Goal: Entertainment & Leisure: Consume media (video, audio)

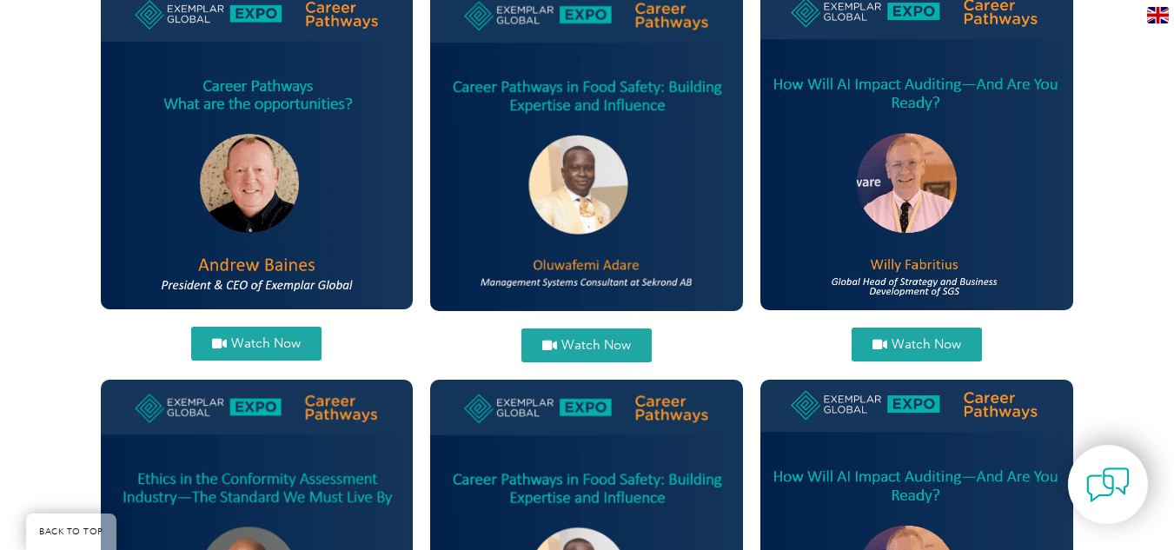
scroll to position [801, 0]
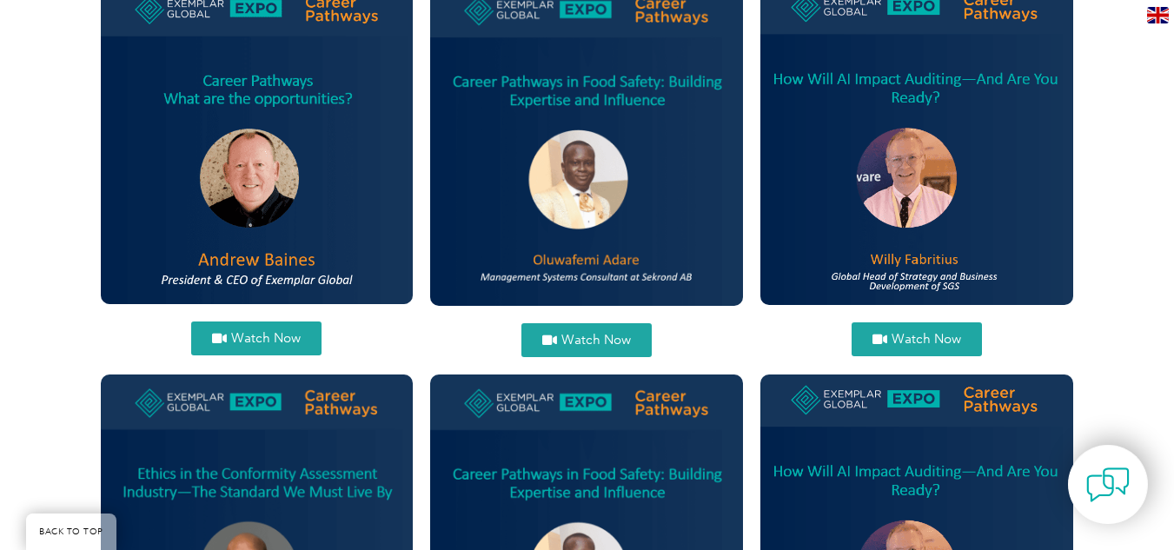
click at [599, 342] on span "Watch Now" at bounding box center [596, 340] width 70 height 13
click at [241, 337] on span "Watch Now" at bounding box center [266, 338] width 70 height 13
click at [904, 342] on span "Watch Now" at bounding box center [927, 339] width 70 height 13
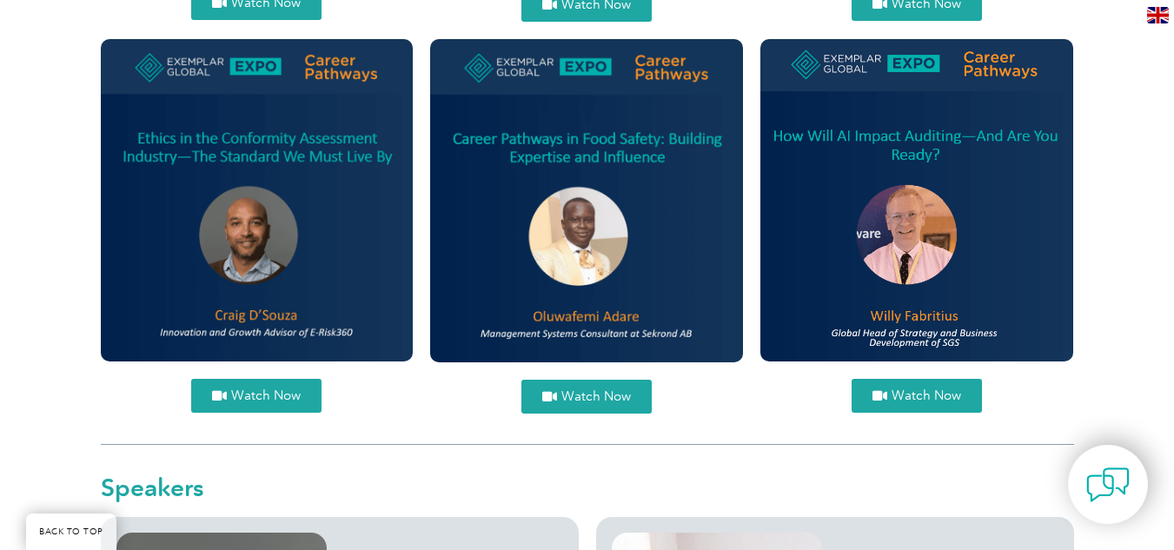
scroll to position [1147, 0]
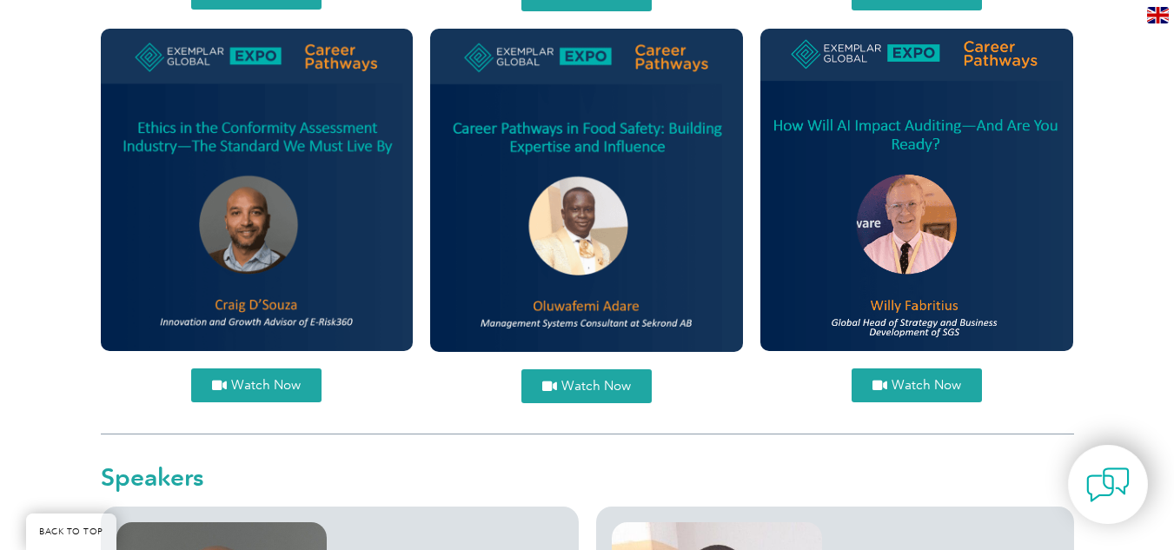
click at [252, 383] on span "Watch Now" at bounding box center [266, 385] width 70 height 13
click at [603, 387] on span "Watch Now" at bounding box center [596, 386] width 70 height 13
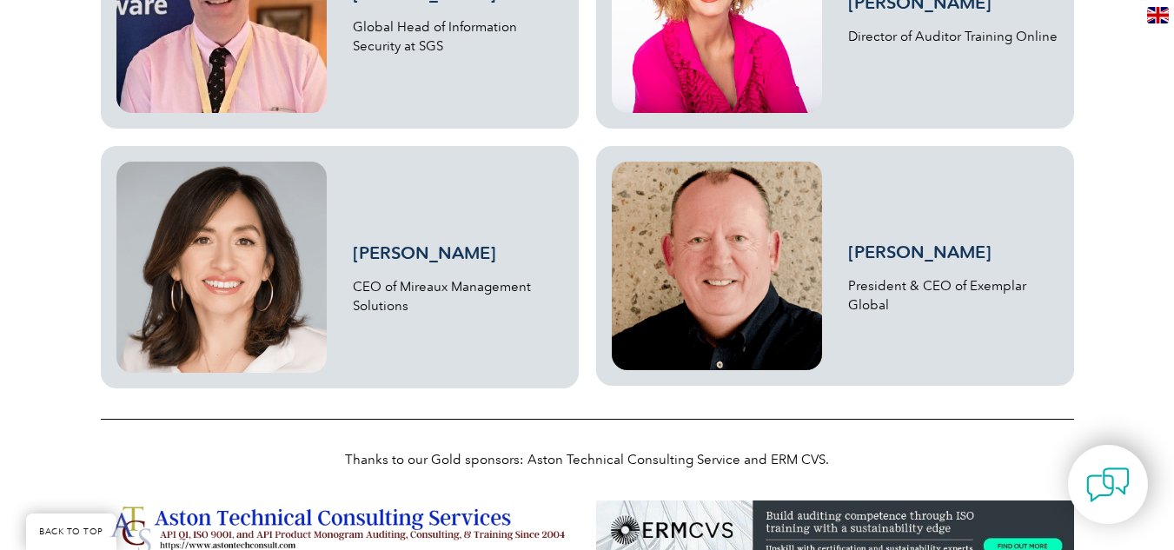
scroll to position [2047, 0]
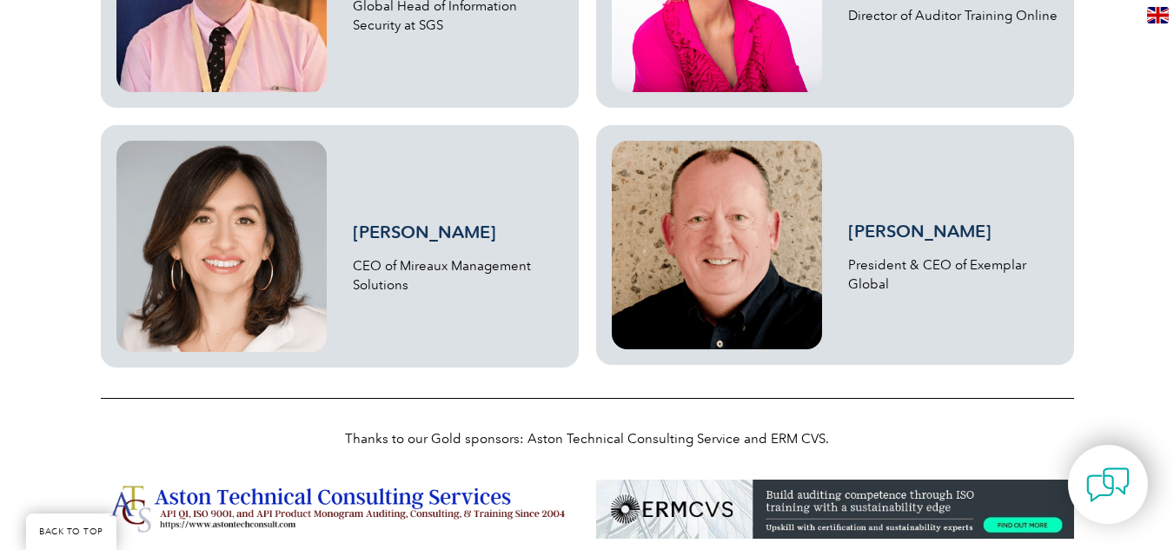
drag, startPoint x: 1172, startPoint y: 382, endPoint x: 1164, endPoint y: 296, distance: 85.5
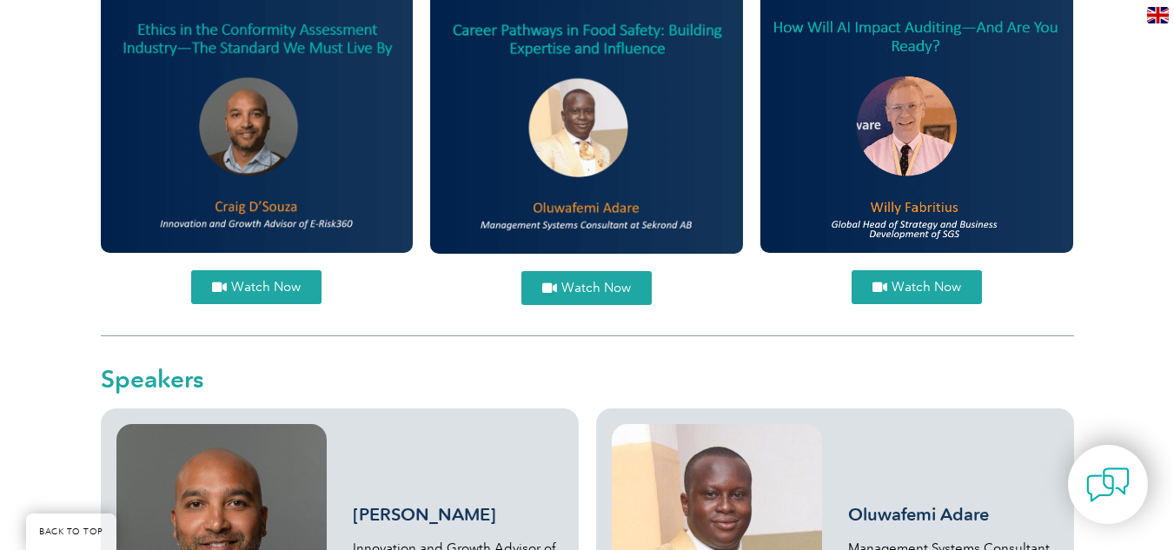
scroll to position [170, 0]
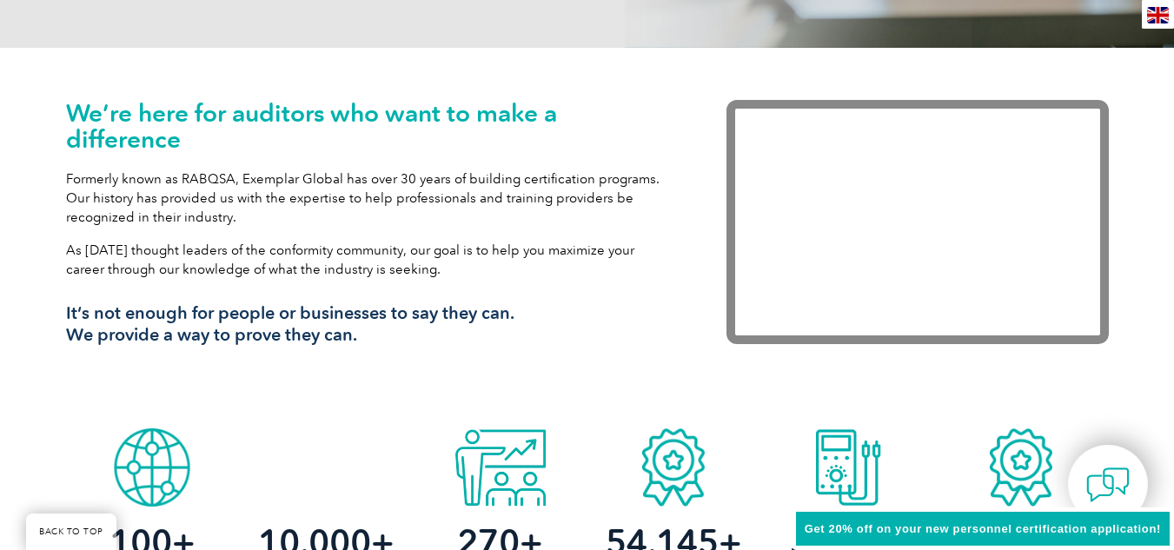
scroll to position [519, 0]
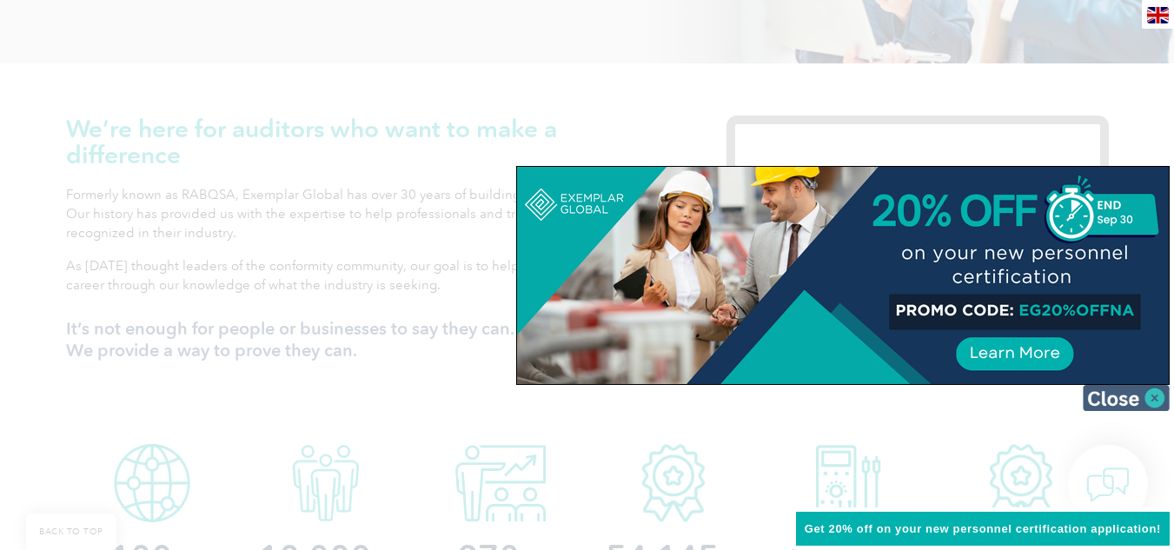
click at [1157, 395] on img at bounding box center [1126, 398] width 87 height 26
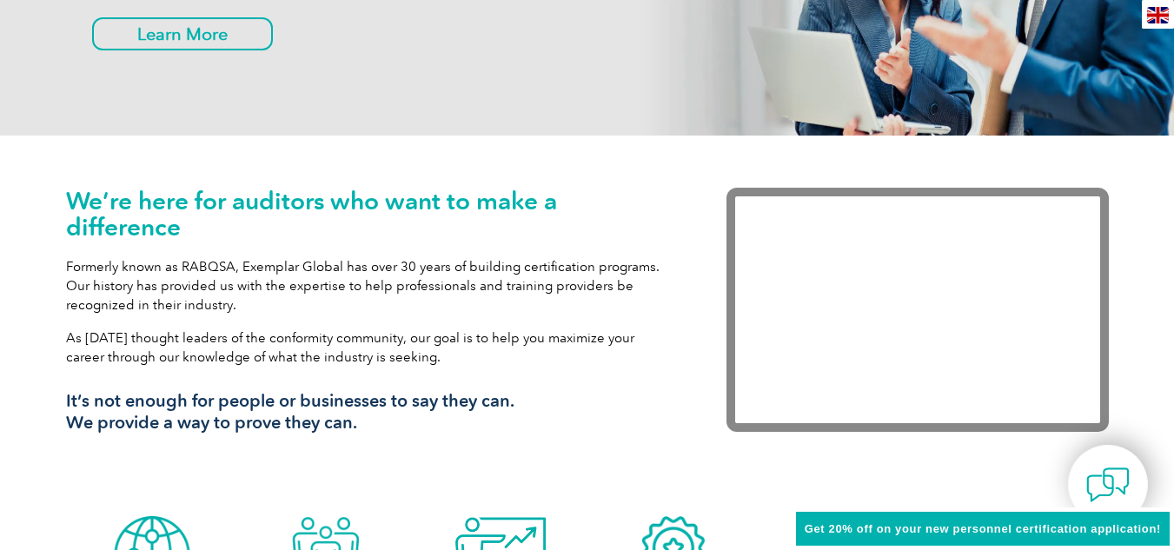
scroll to position [0, 0]
